Goal: Communication & Community: Answer question/provide support

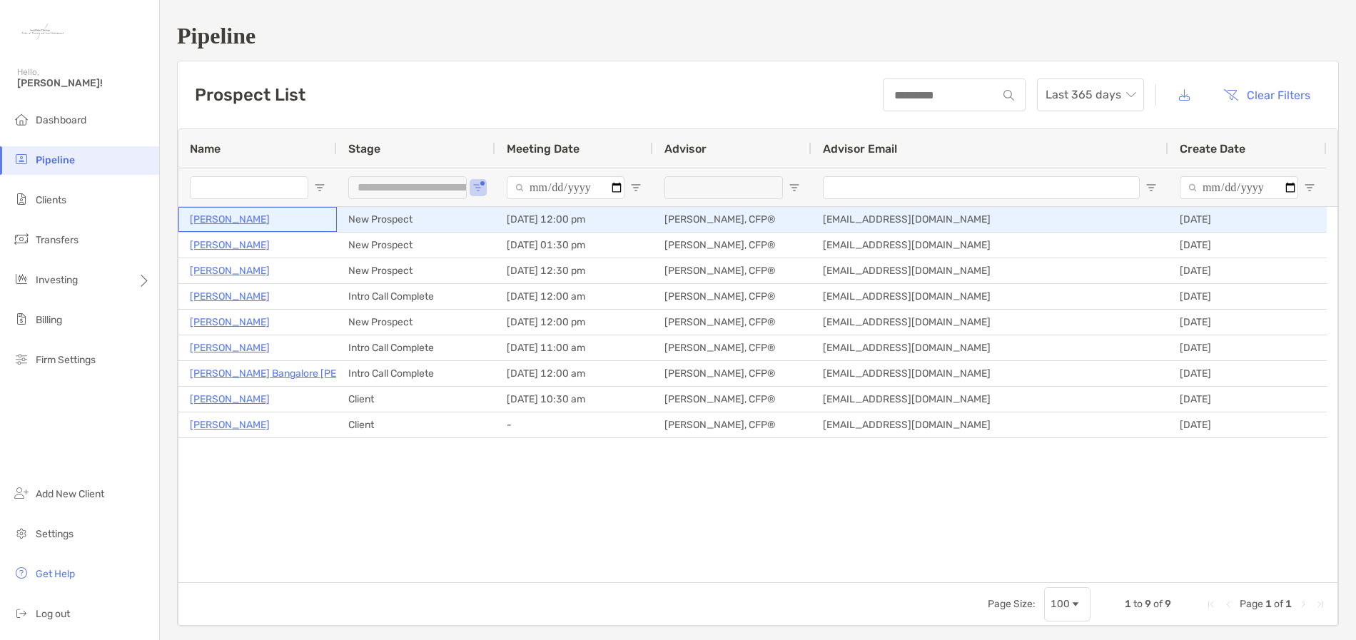
click at [233, 220] on p "[PERSON_NAME]" at bounding box center [230, 220] width 80 height 18
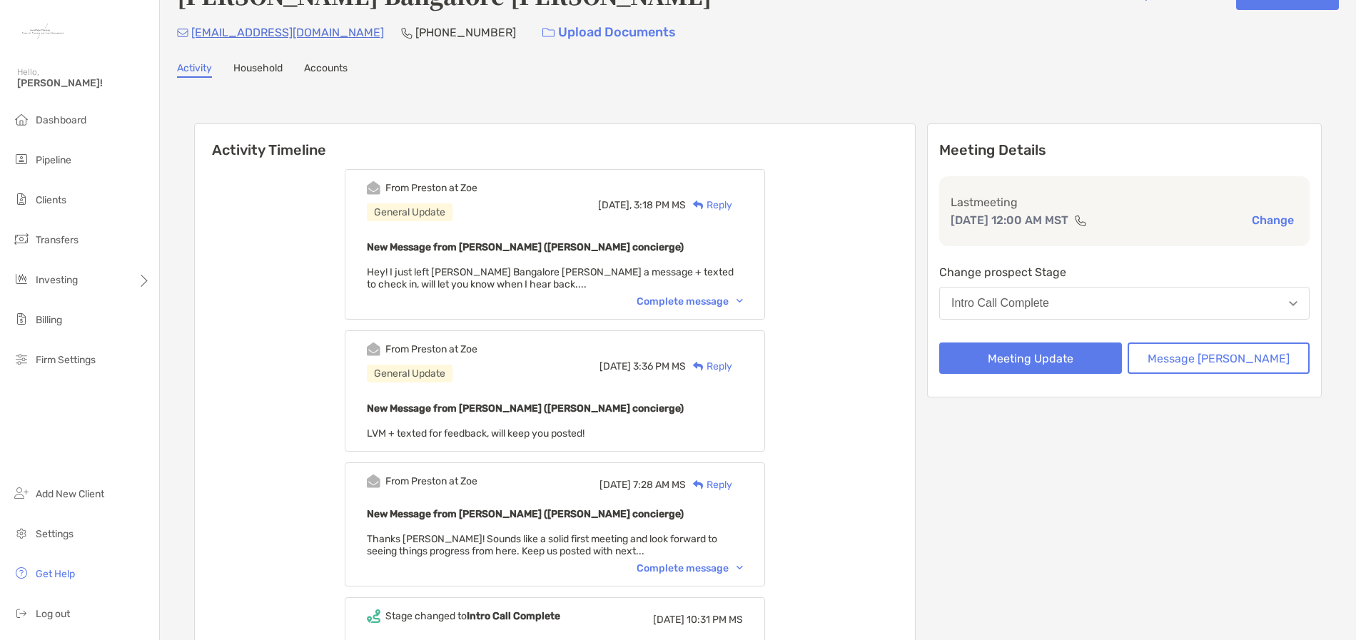
scroll to position [71, 0]
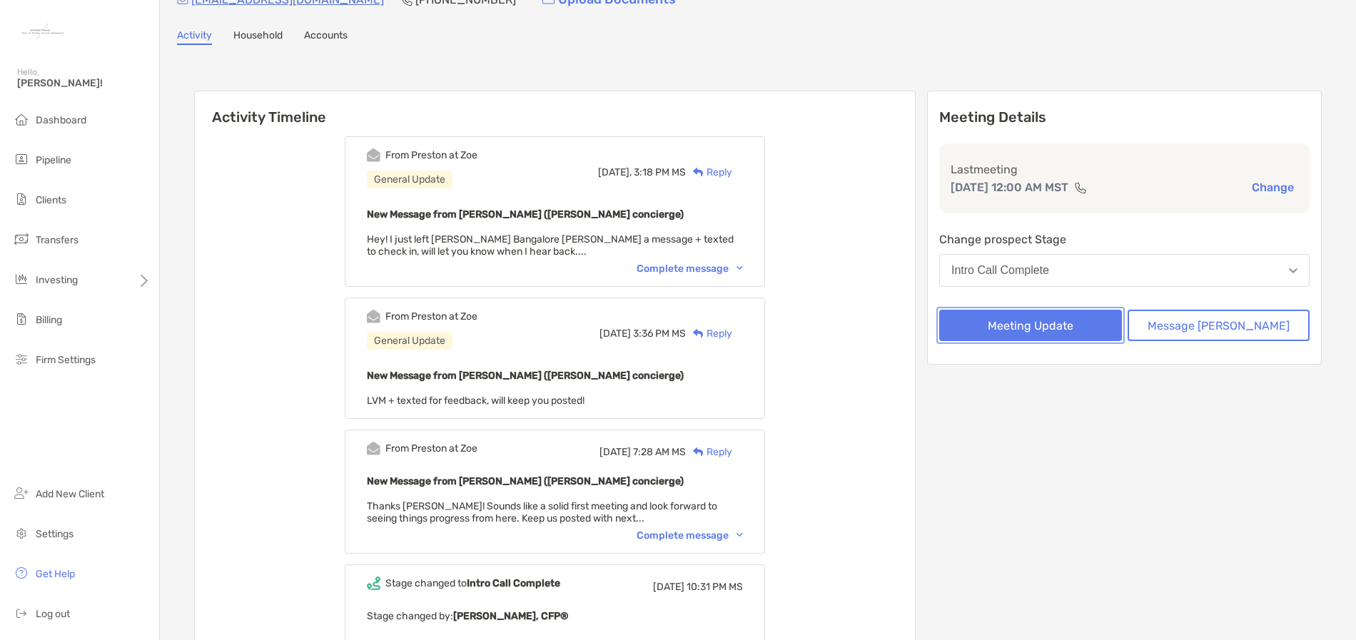
click at [1076, 325] on button "Meeting Update" at bounding box center [1030, 325] width 183 height 31
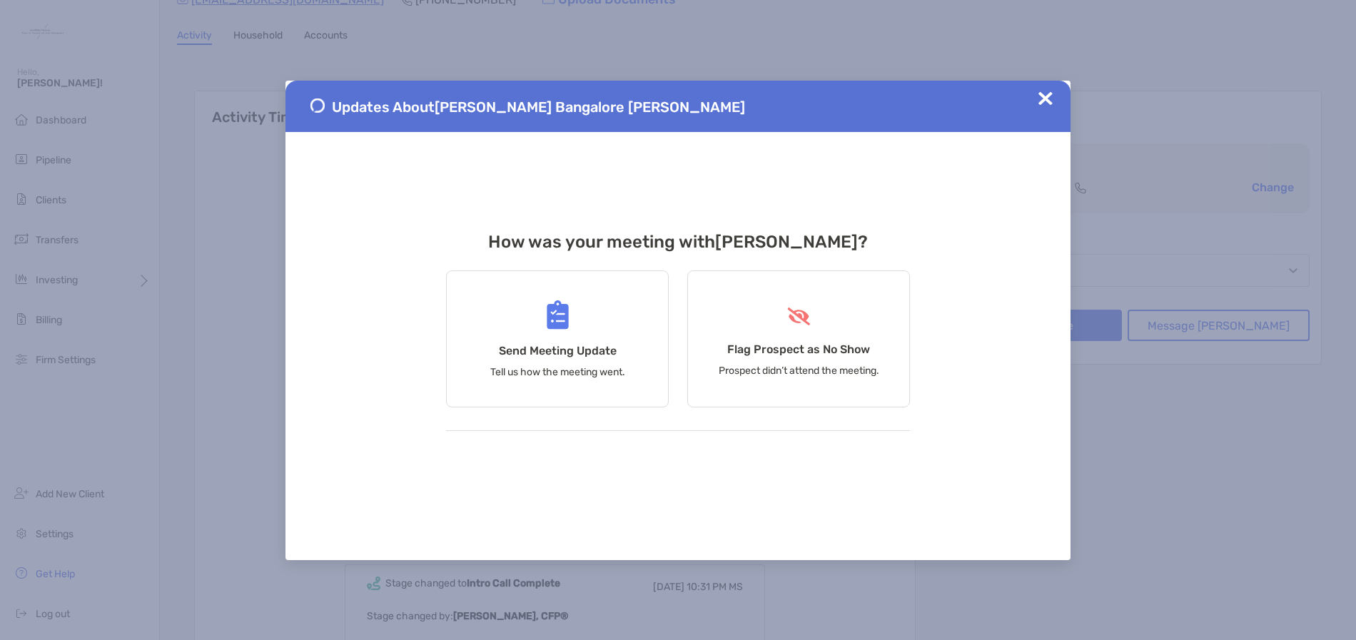
click at [1042, 95] on img at bounding box center [1046, 98] width 14 height 14
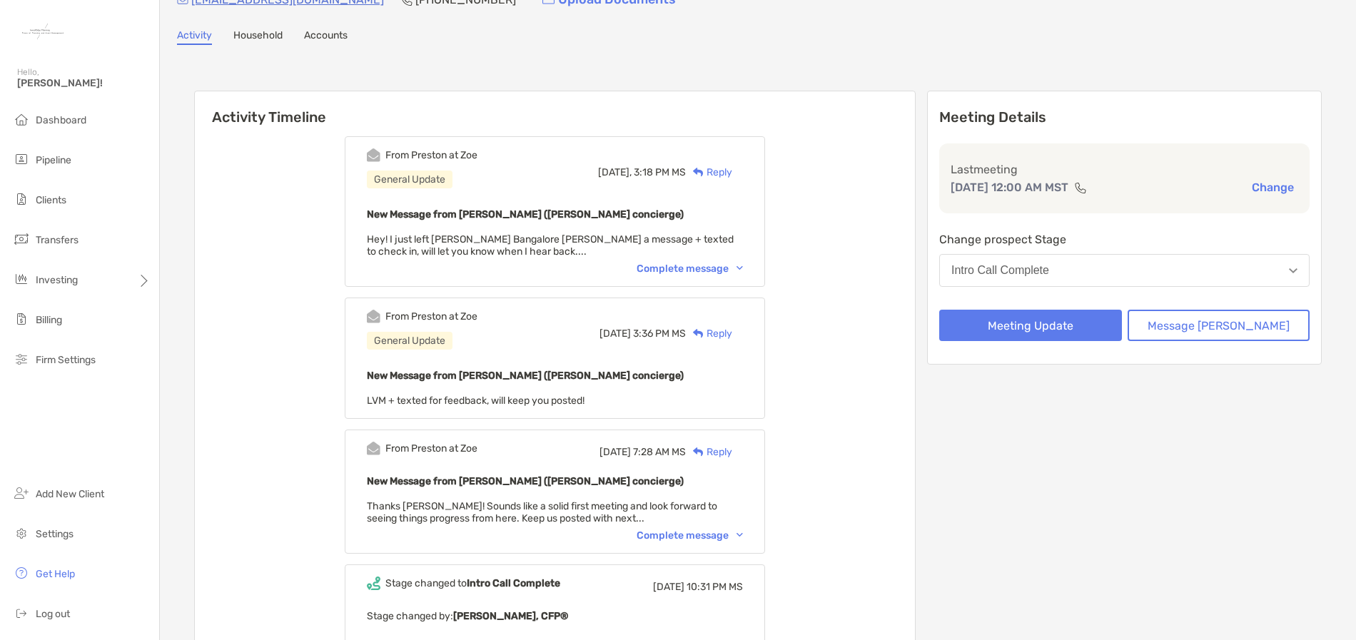
click at [712, 271] on div "Complete message" at bounding box center [690, 269] width 106 height 12
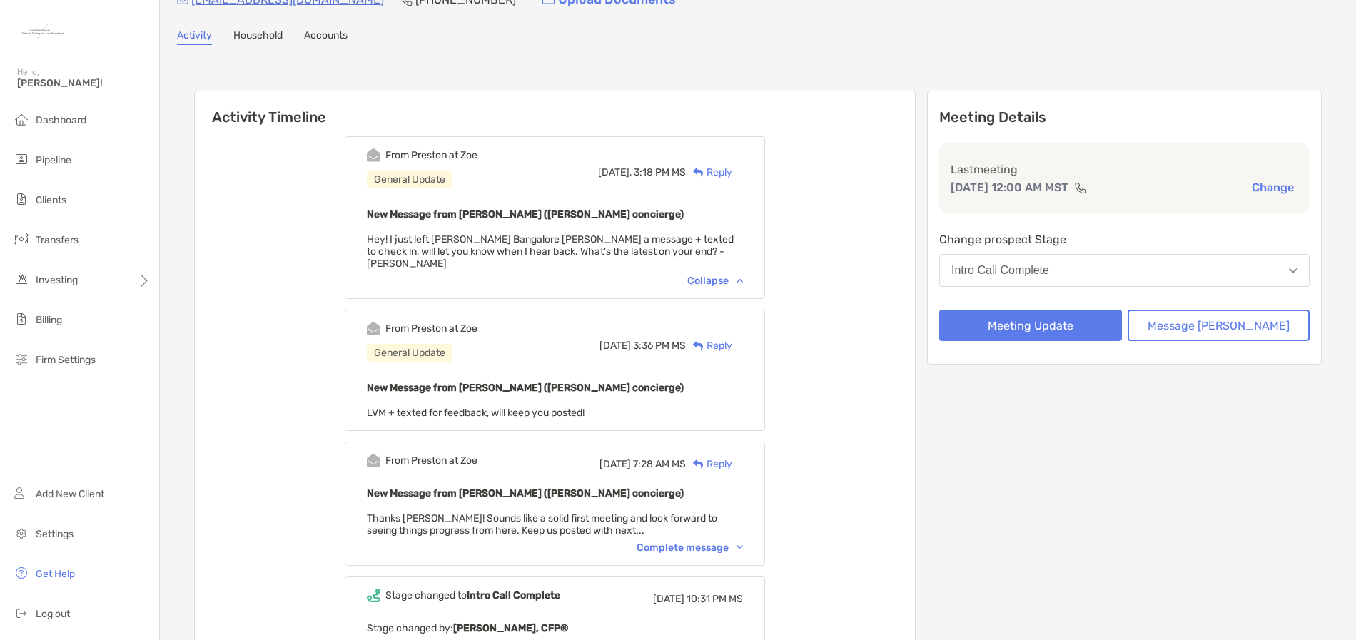
click at [743, 161] on div "Today, 3:18 PM MS Reply" at bounding box center [670, 171] width 145 height 47
click at [732, 166] on div "Reply" at bounding box center [709, 172] width 46 height 15
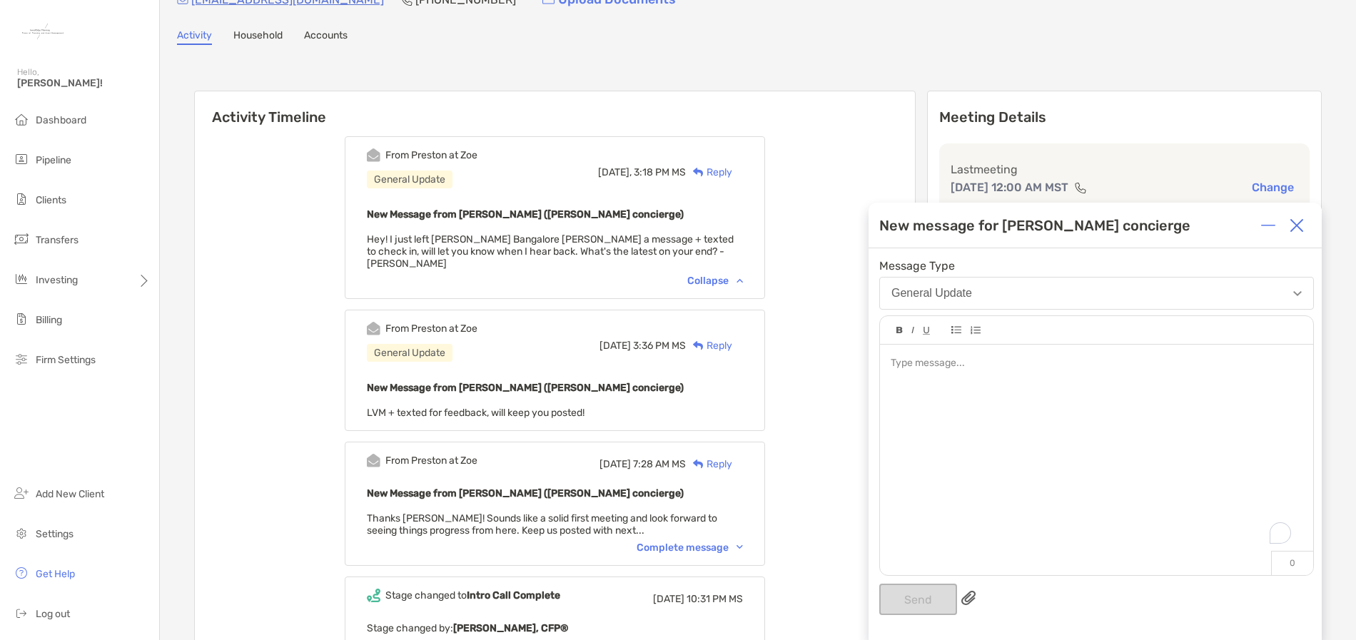
click at [1043, 407] on div "To enrich screen reader interactions, please activate Accessibility in Grammarl…" at bounding box center [1096, 453] width 433 height 216
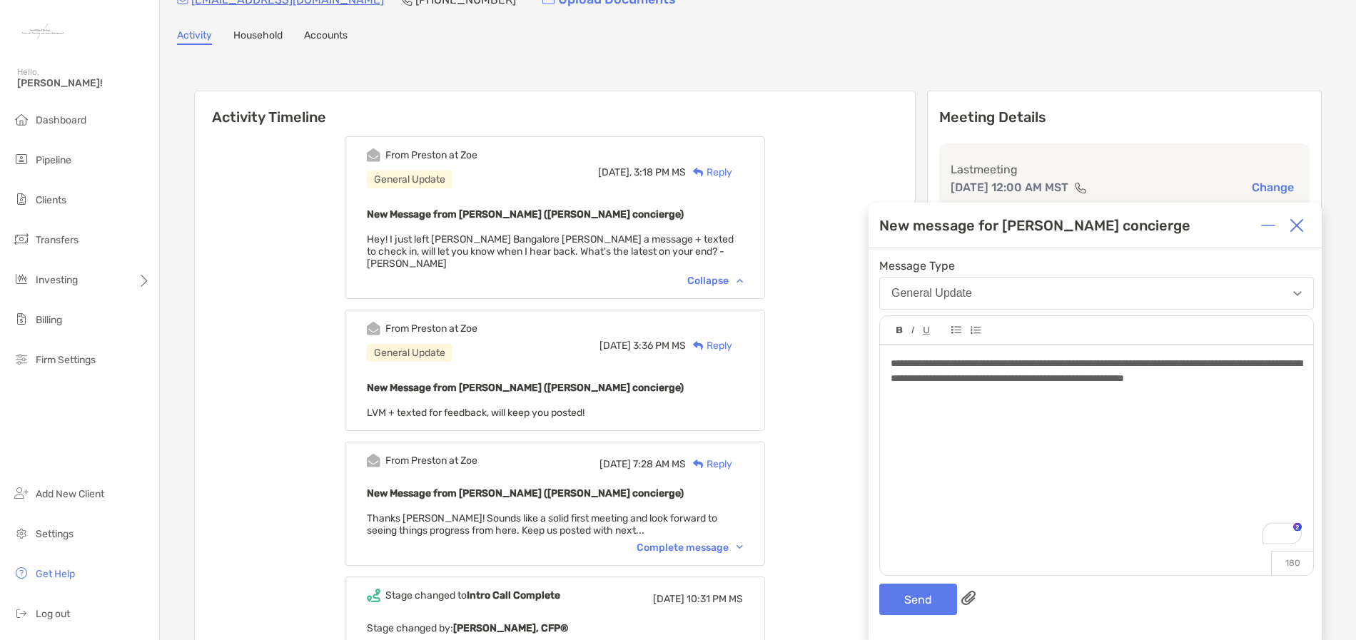
click at [983, 381] on span "**********" at bounding box center [1096, 370] width 411 height 25
click at [980, 386] on div "**********" at bounding box center [1096, 371] width 411 height 30
click at [911, 600] on button "Send" at bounding box center [919, 599] width 78 height 31
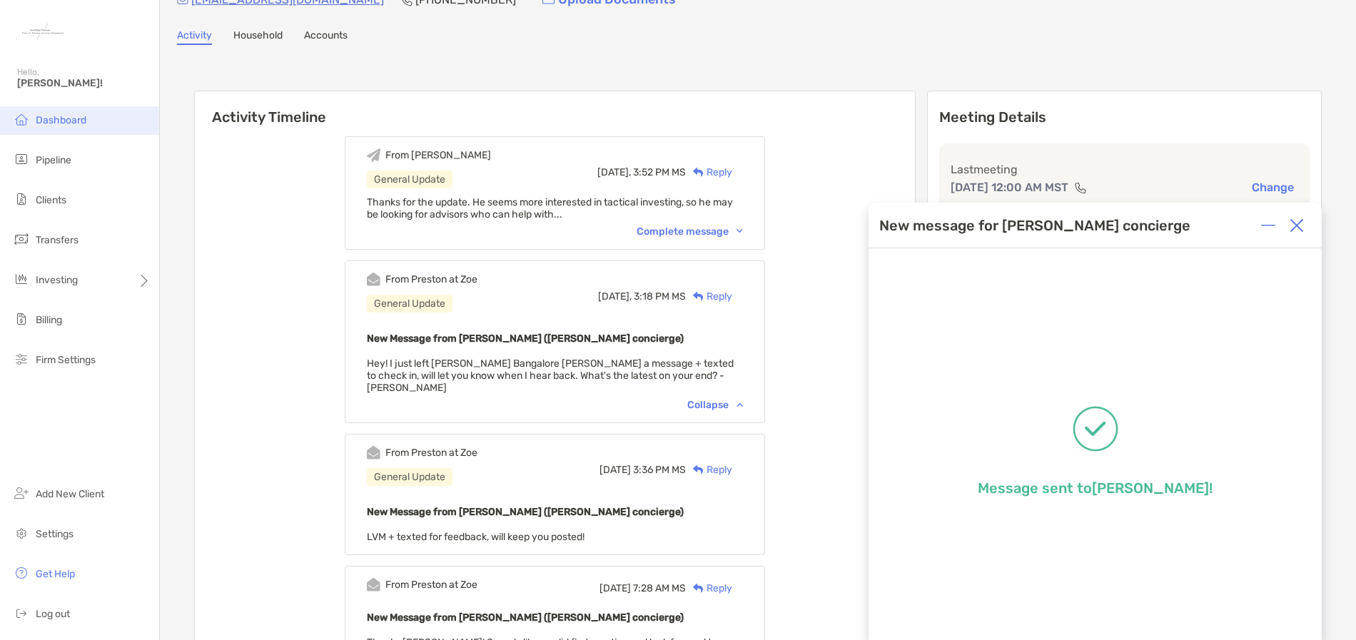
click at [69, 120] on span "Dashboard" at bounding box center [61, 120] width 51 height 12
